Goal: Transaction & Acquisition: Purchase product/service

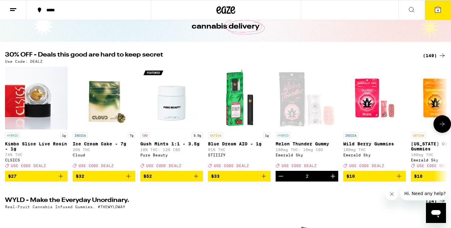
scroll to position [40, 0]
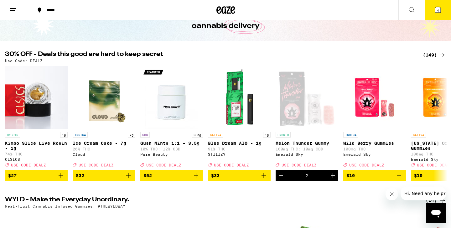
click at [435, 51] on div "(149)" at bounding box center [434, 55] width 23 height 8
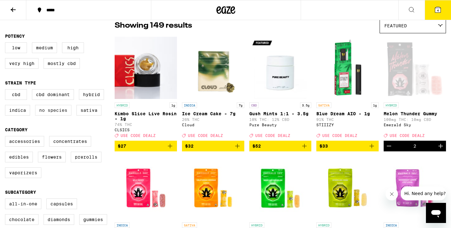
scroll to position [53, 0]
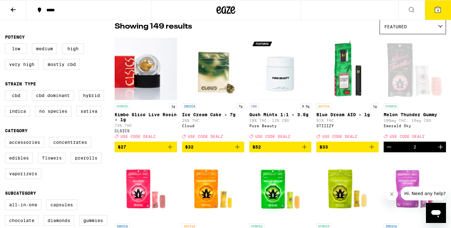
click at [51, 163] on label "Flowers" at bounding box center [52, 157] width 28 height 11
click at [7, 138] on input "Flowers" at bounding box center [6, 138] width 0 height 0
checkbox input "true"
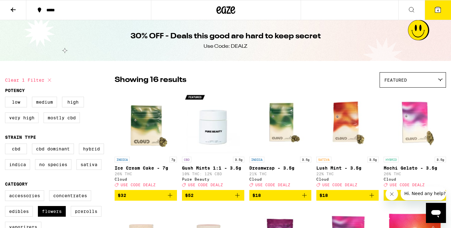
click at [441, 10] on icon at bounding box center [438, 10] width 6 height 6
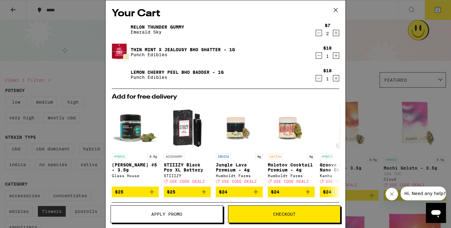
click at [364, 89] on div "Your Cart Melon Thunder Gummy Emerald Sky $7 2 Thin Mint x Jealousy BHO Shatter…" at bounding box center [225, 114] width 451 height 228
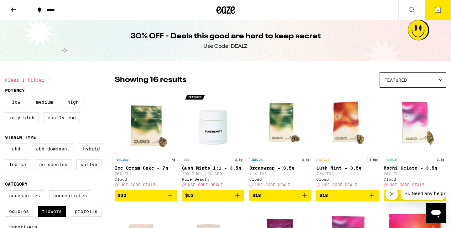
click at [223, 6] on icon at bounding box center [226, 9] width 19 height 11
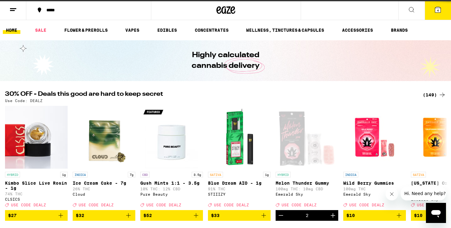
click at [11, 10] on line at bounding box center [12, 10] width 5 height 0
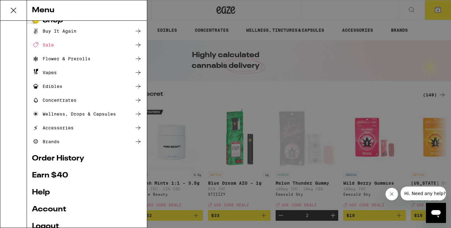
scroll to position [61, 0]
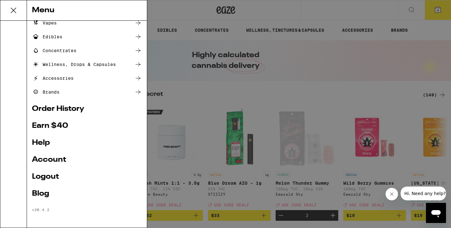
click at [57, 162] on link "Account" at bounding box center [87, 160] width 110 height 8
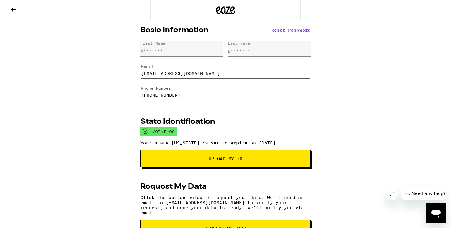
click at [17, 13] on button at bounding box center [13, 10] width 26 height 20
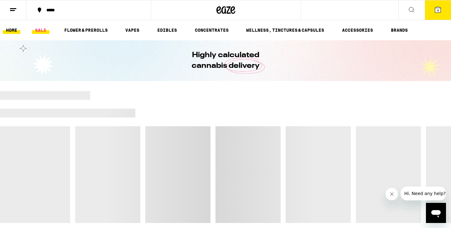
click at [35, 29] on link "SALE" at bounding box center [41, 30] width 18 height 8
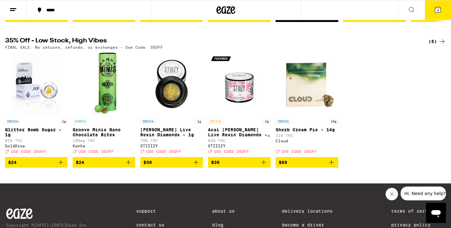
scroll to position [181, 0]
